Goal: Book appointment/travel/reservation

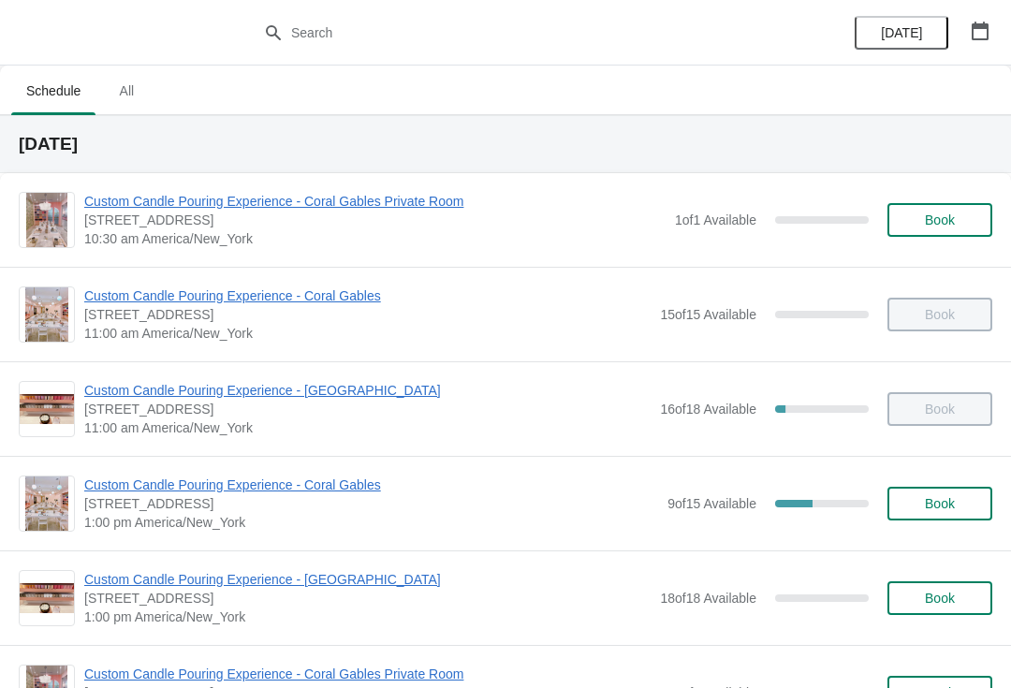
click at [932, 502] on span "Book" at bounding box center [940, 503] width 30 height 15
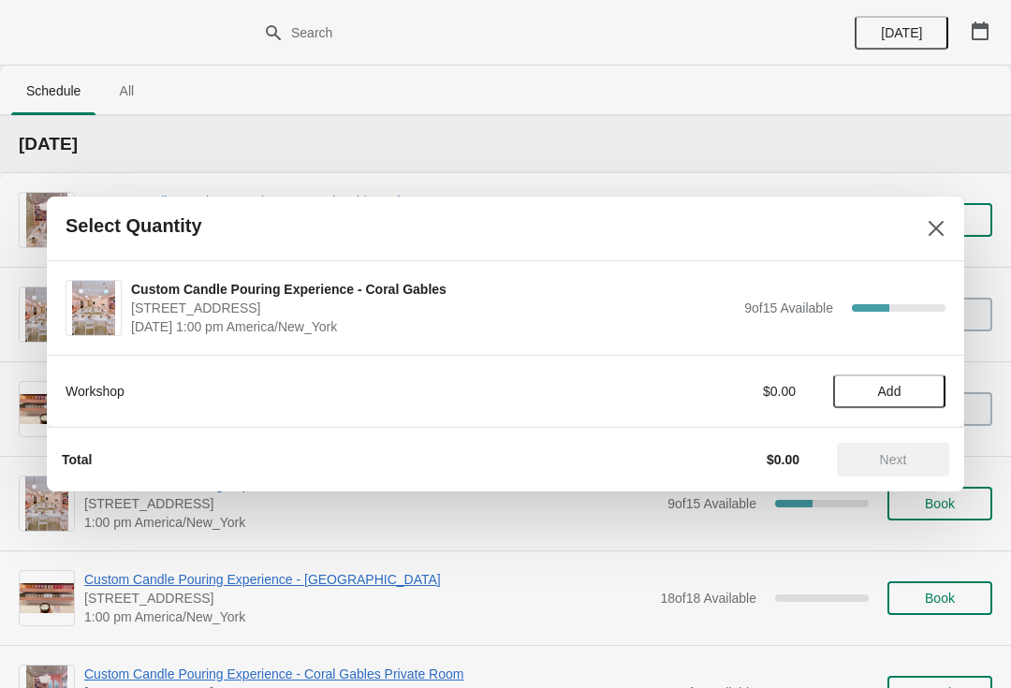
click at [881, 401] on button "Add" at bounding box center [889, 392] width 112 height 34
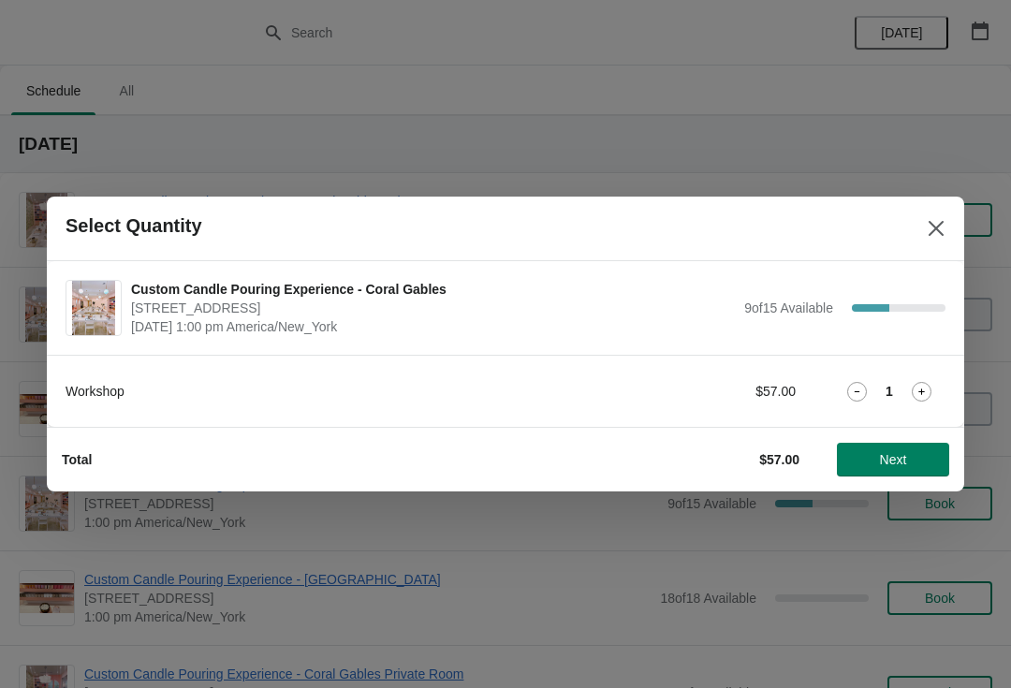
click at [921, 385] on icon at bounding box center [922, 392] width 20 height 20
click at [896, 453] on span "Next" at bounding box center [893, 459] width 27 height 15
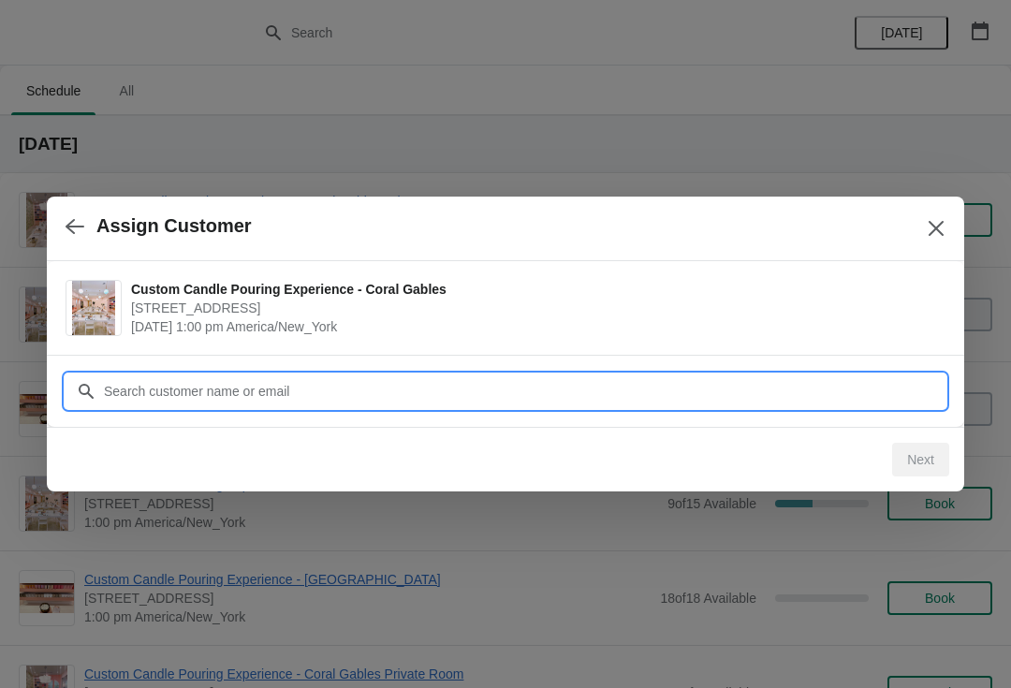
click at [850, 387] on input "Customer" at bounding box center [524, 392] width 843 height 34
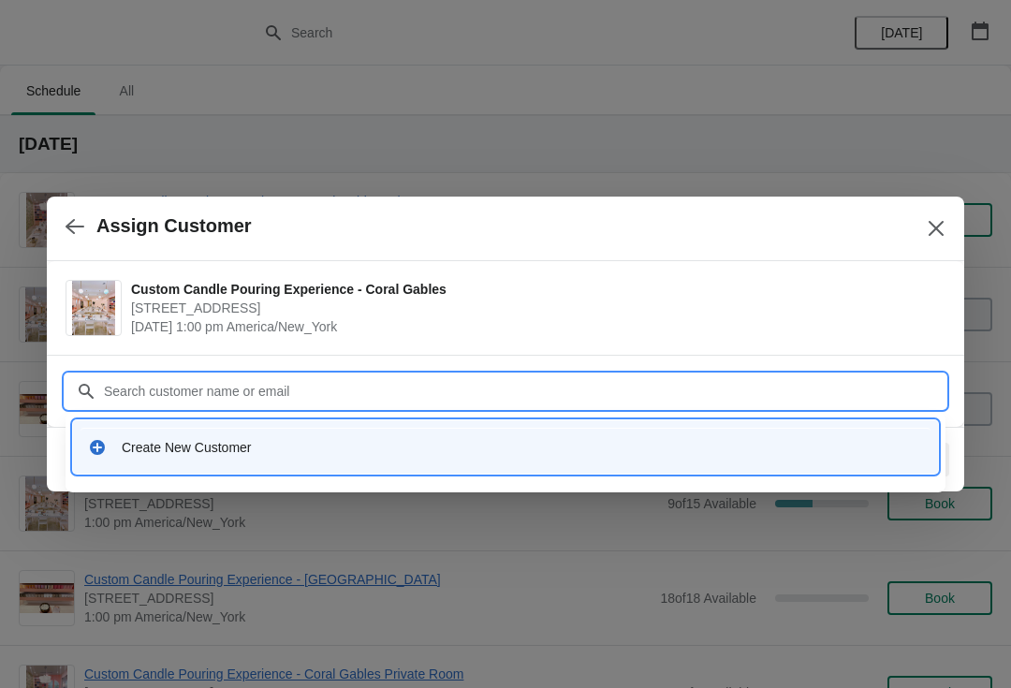
click at [124, 457] on div "Create New Customer" at bounding box center [506, 447] width 850 height 38
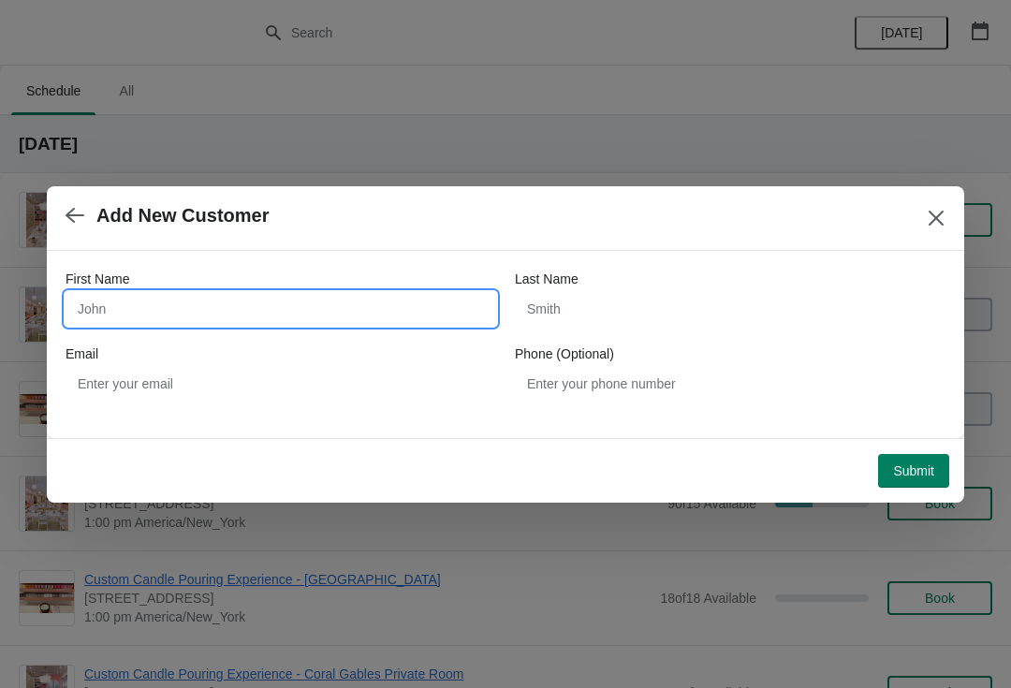
click at [116, 311] on input "First Name" at bounding box center [281, 309] width 431 height 34
click at [685, 276] on div "Last Name" at bounding box center [730, 279] width 431 height 19
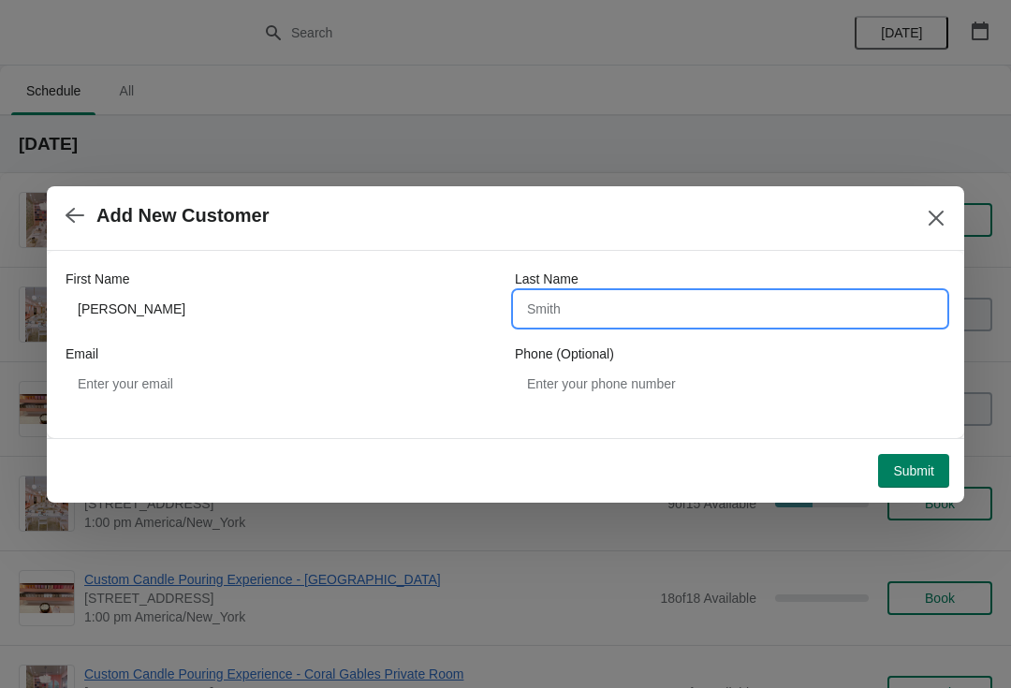
click at [716, 323] on input "Last Name" at bounding box center [730, 309] width 431 height 34
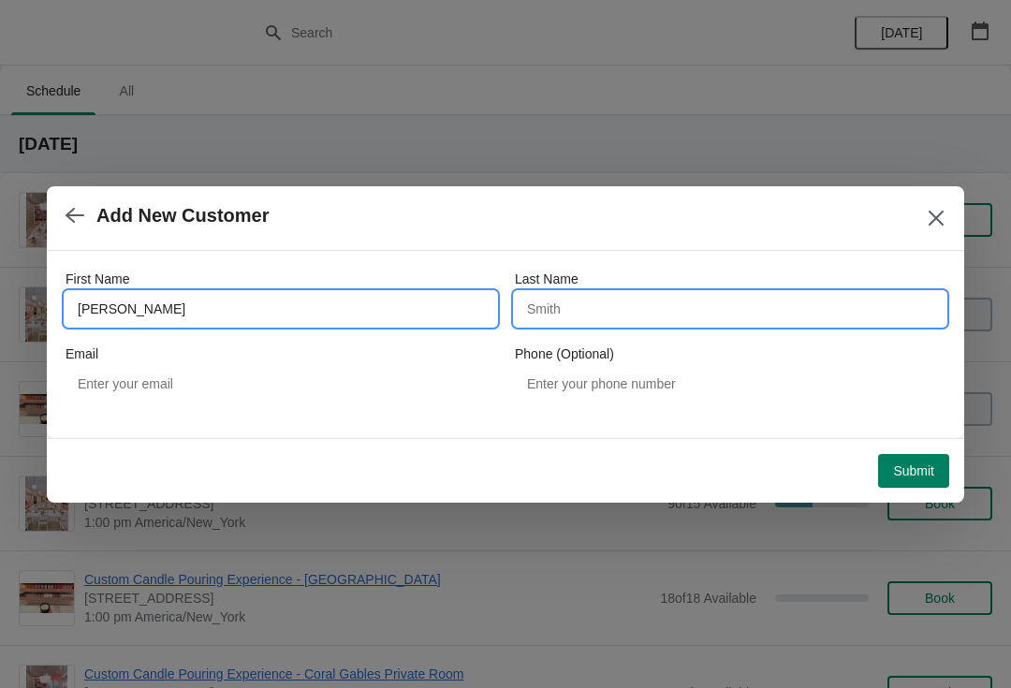
click at [88, 299] on input "Cassidy" at bounding box center [281, 309] width 431 height 34
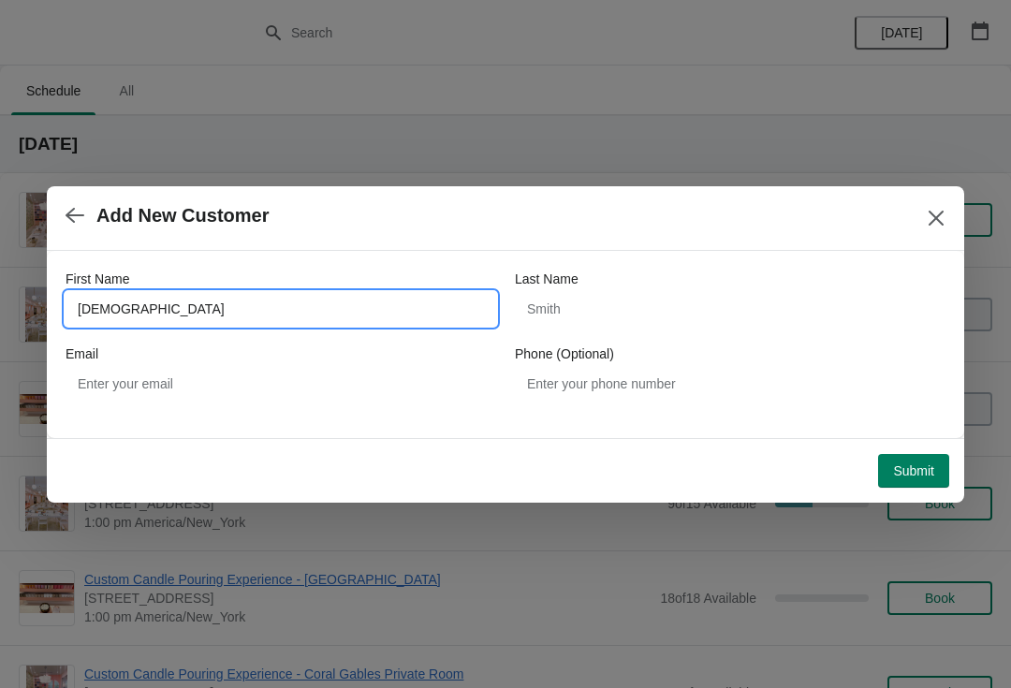
type input "Chassidy"
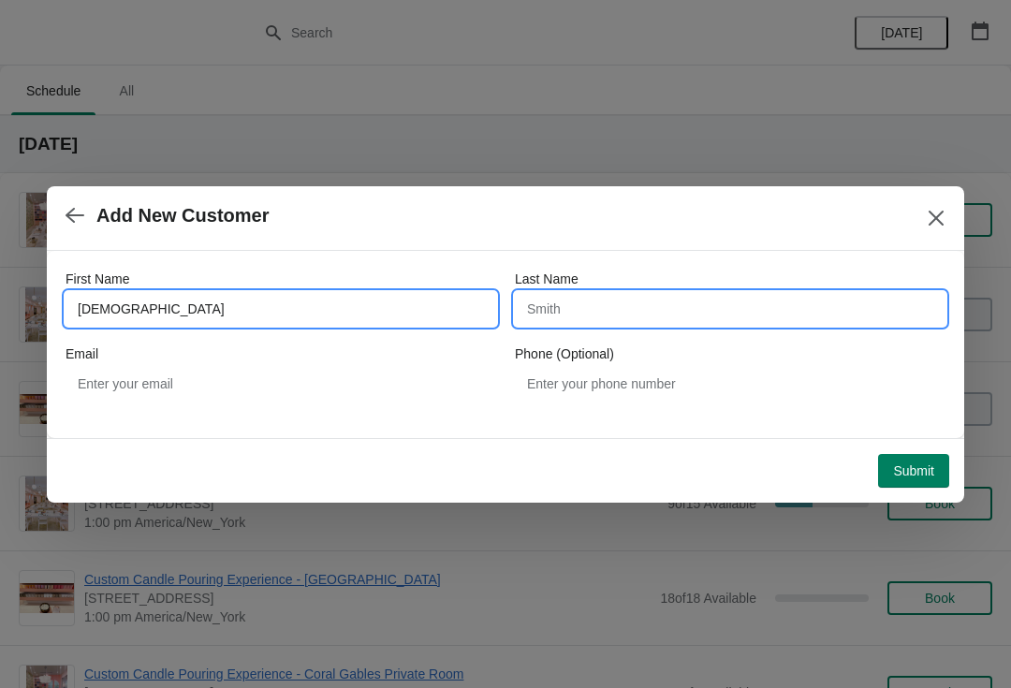
click at [756, 299] on input "Last Name" at bounding box center [730, 309] width 431 height 34
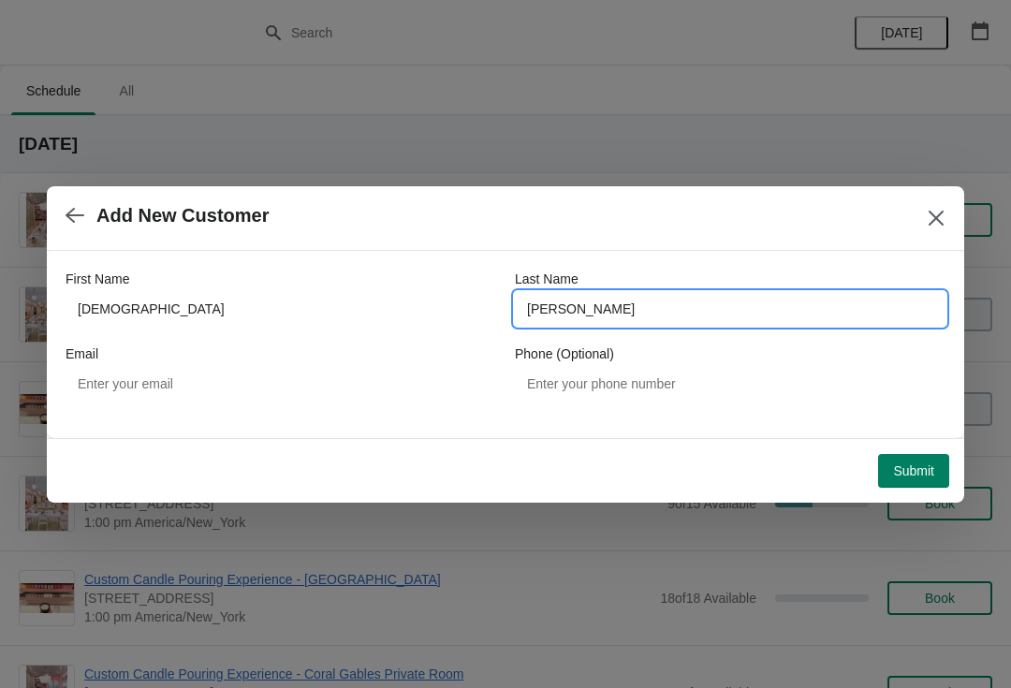
type input "Wade"
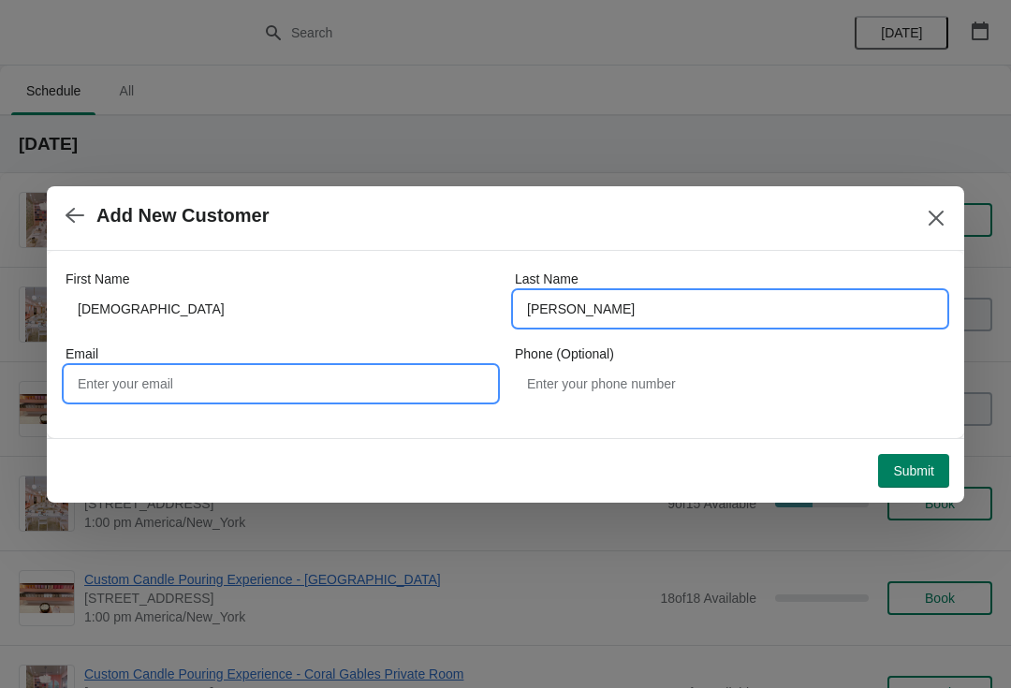
click at [78, 375] on input "Email" at bounding box center [281, 384] width 431 height 34
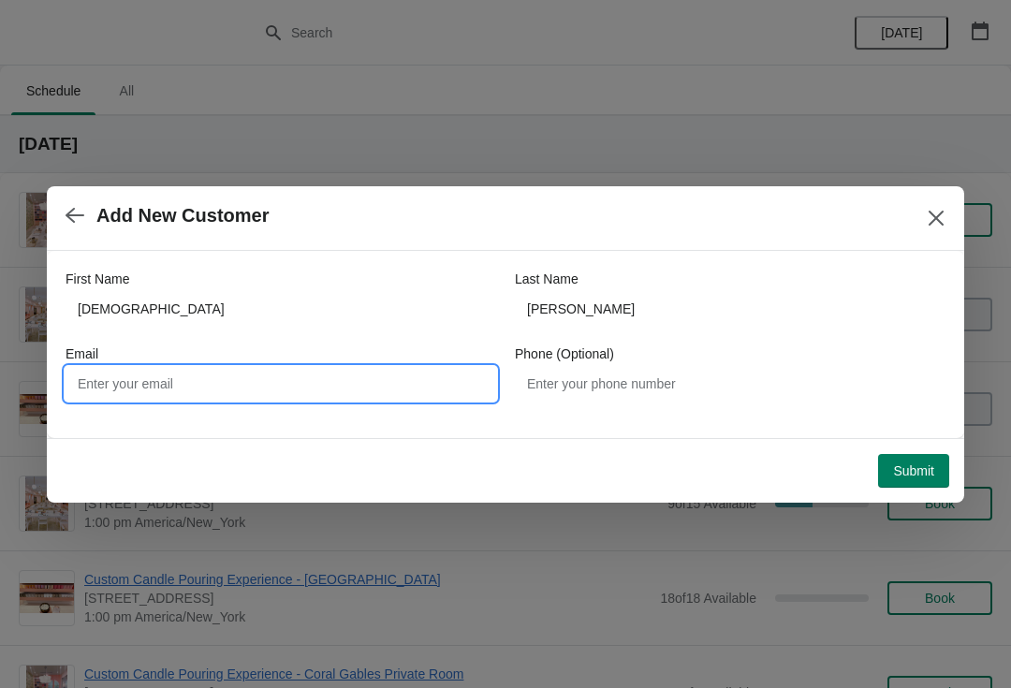
click at [916, 472] on span "Submit" at bounding box center [913, 470] width 41 height 15
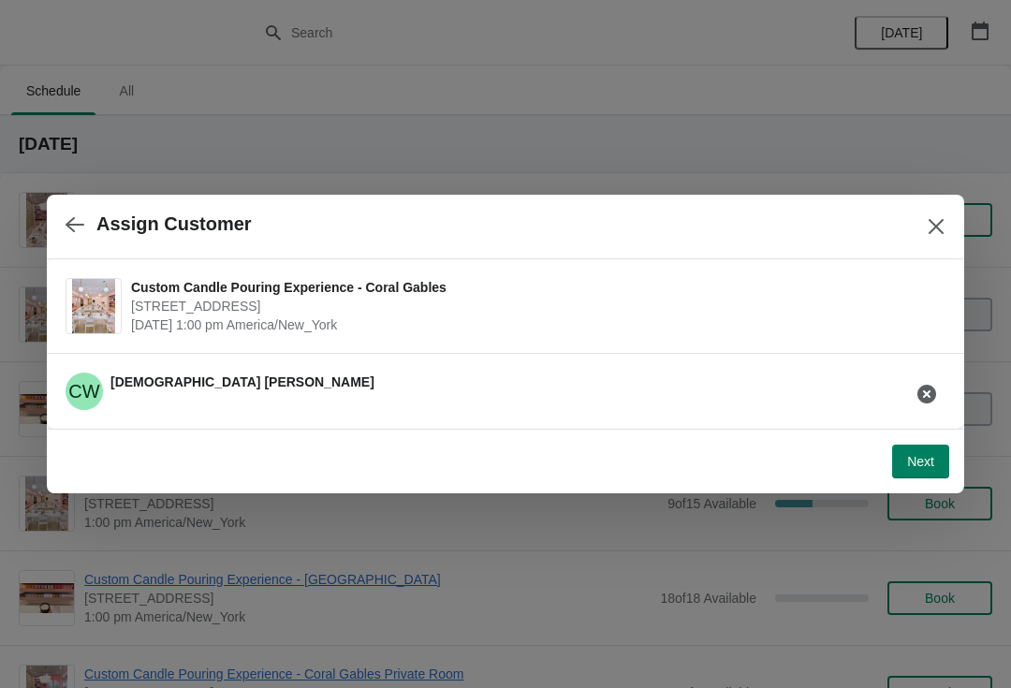
click at [920, 465] on span "Next" at bounding box center [920, 461] width 27 height 15
select select "Friend"
